Goal: Transaction & Acquisition: Purchase product/service

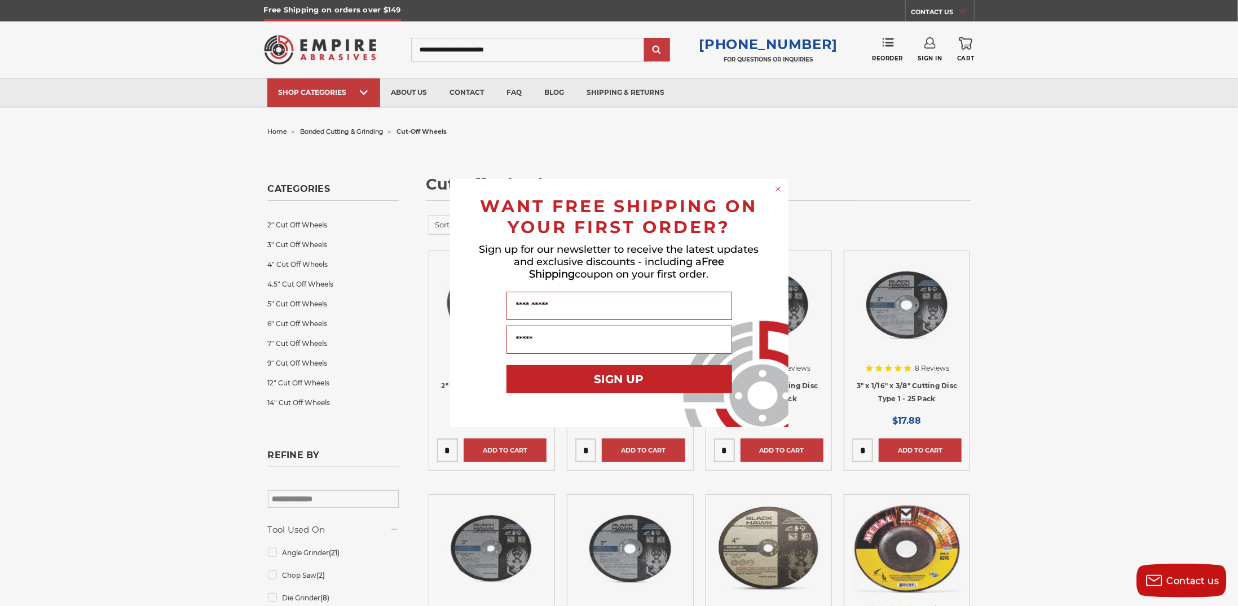
click at [781, 191] on circle "Close dialog" at bounding box center [778, 189] width 11 height 11
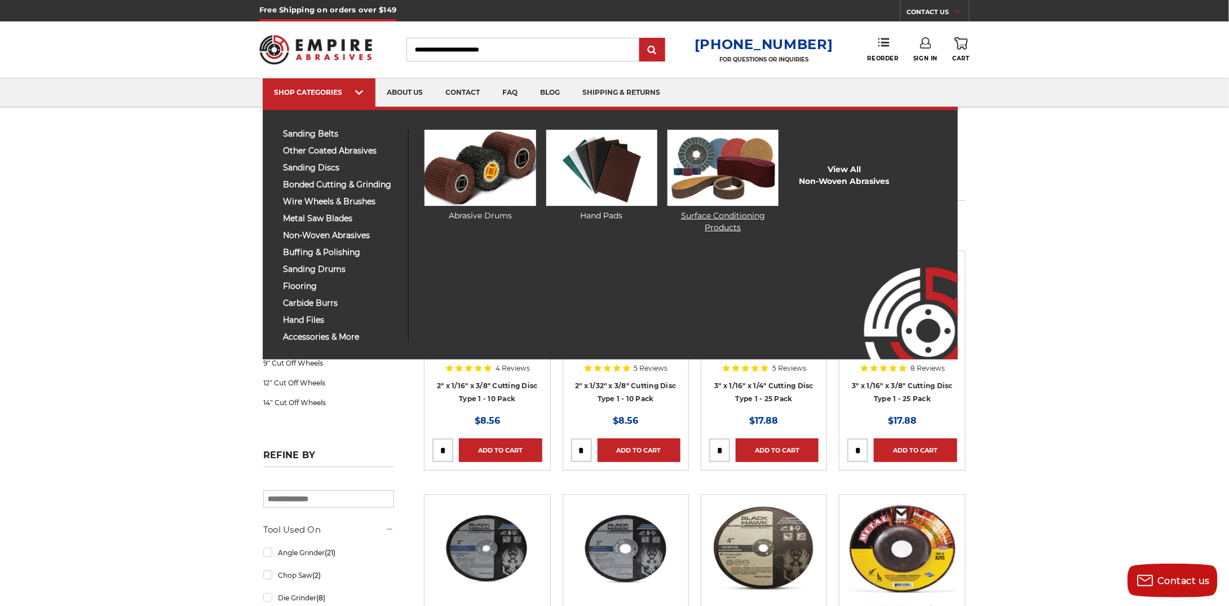
click at [725, 183] on img at bounding box center [723, 168] width 111 height 76
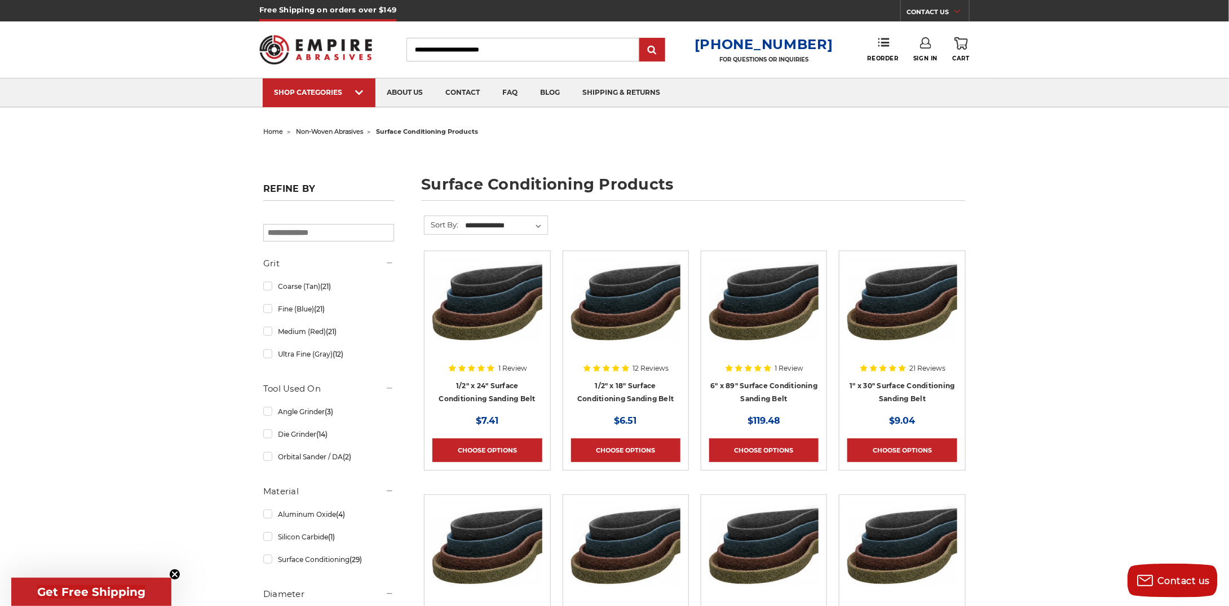
drag, startPoint x: 107, startPoint y: 192, endPoint x: 96, endPoint y: 187, distance: 11.9
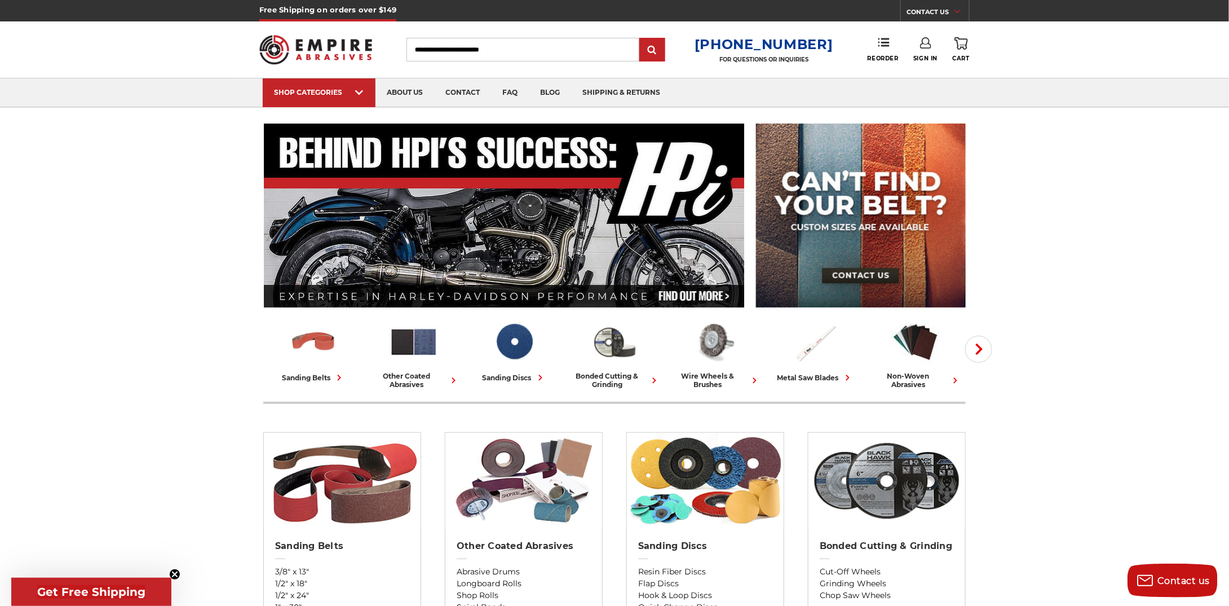
click at [446, 43] on input "Search" at bounding box center [523, 50] width 233 height 24
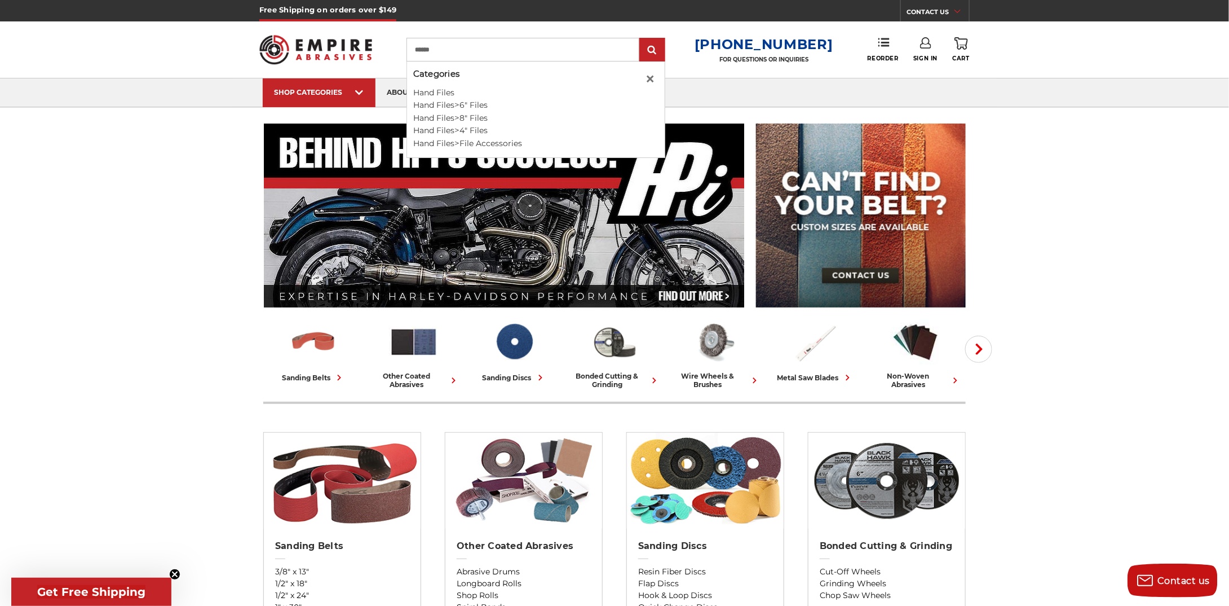
type input "******"
click at [641, 39] on input "submit" at bounding box center [652, 50] width 23 height 23
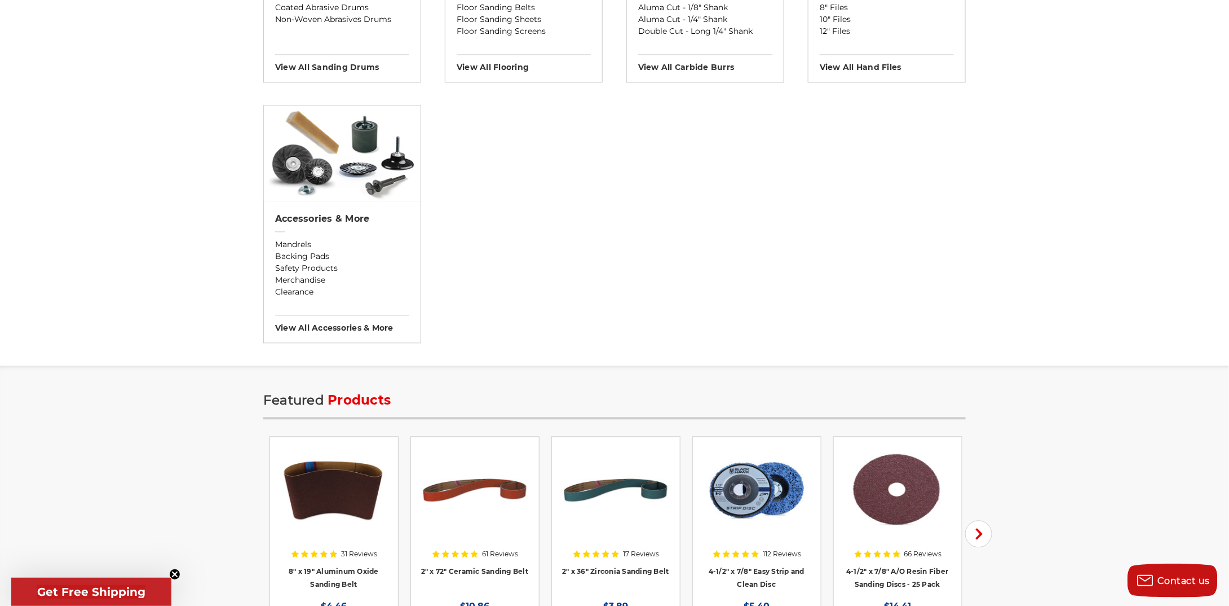
scroll to position [1128, 0]
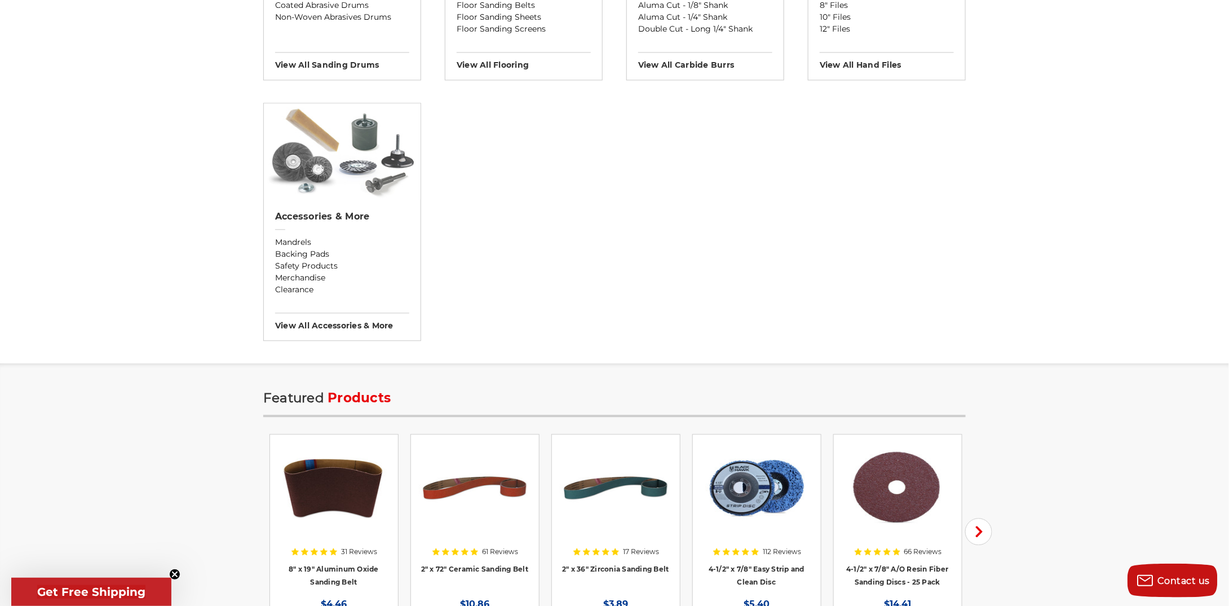
click at [343, 183] on img at bounding box center [342, 151] width 157 height 96
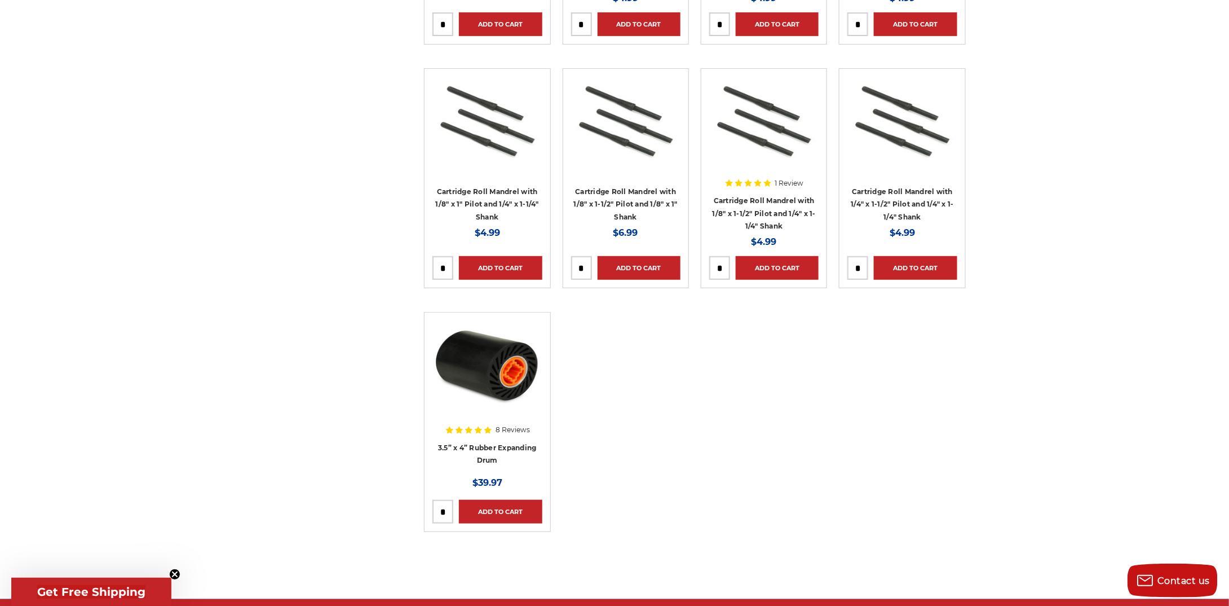
scroll to position [4801, 0]
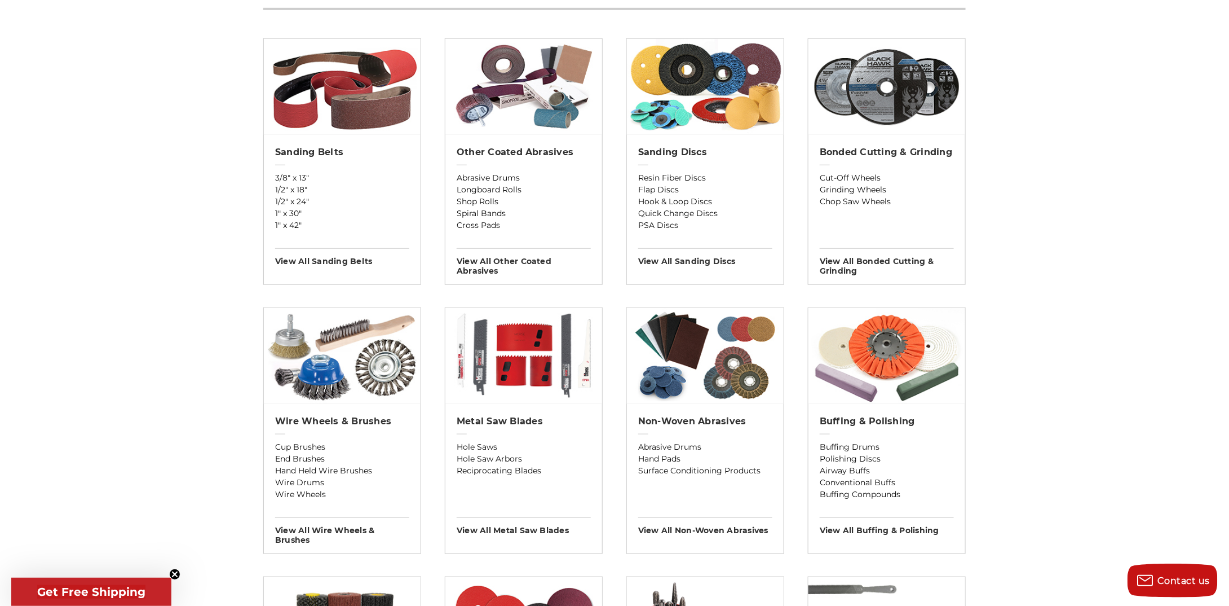
scroll to position [224, 0]
